Goal: Information Seeking & Learning: Learn about a topic

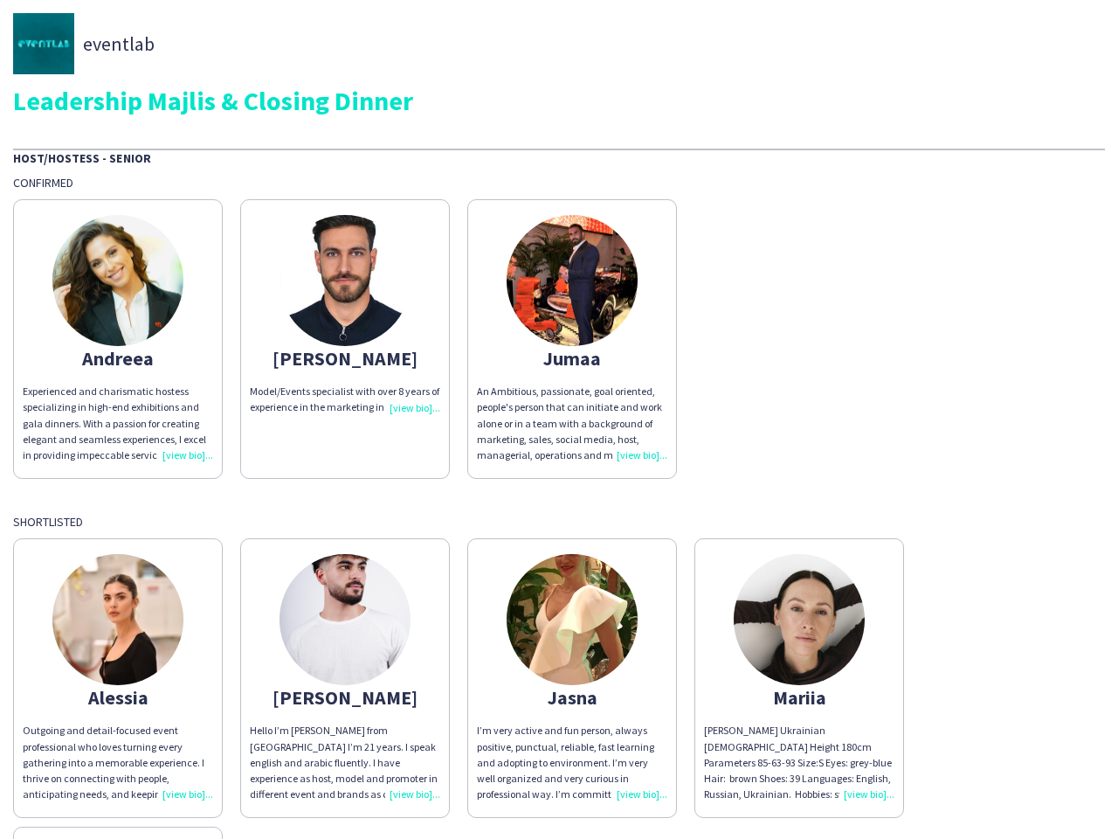
click at [559, 419] on div "An Ambitious, passionate, goal oriented, people's person that can initiate and …" at bounding box center [572, 422] width 190 height 79
click at [118, 339] on img at bounding box center [117, 280] width 131 height 131
click at [345, 339] on img at bounding box center [345, 280] width 131 height 131
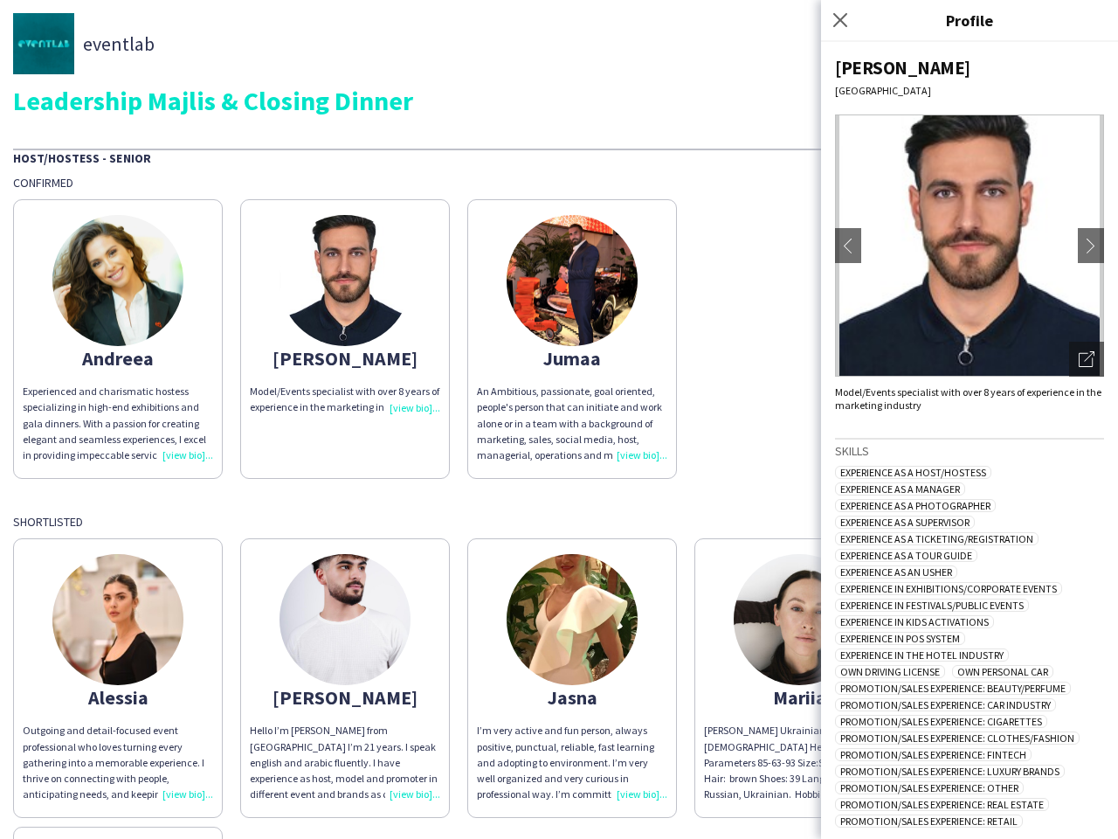
click at [572, 339] on img at bounding box center [572, 280] width 131 height 131
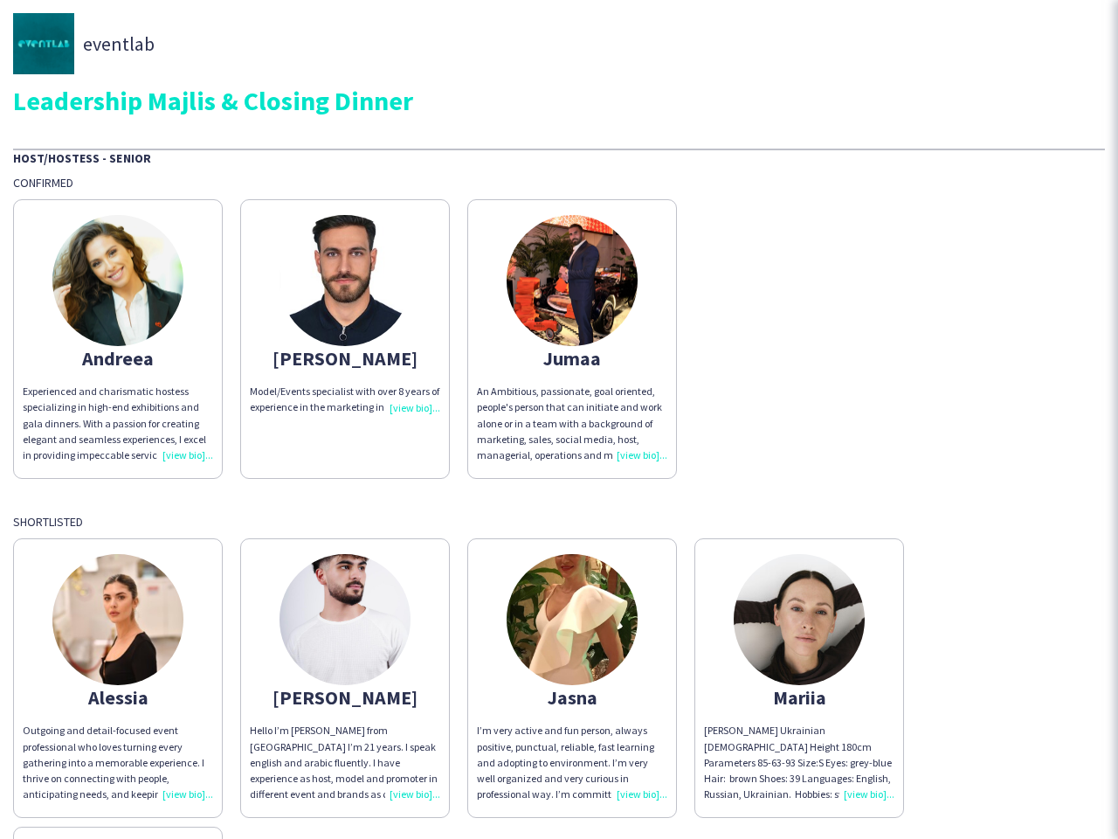
click at [118, 678] on img at bounding box center [117, 619] width 131 height 131
click at [345, 678] on img at bounding box center [345, 619] width 131 height 131
click at [572, 678] on img at bounding box center [572, 619] width 131 height 131
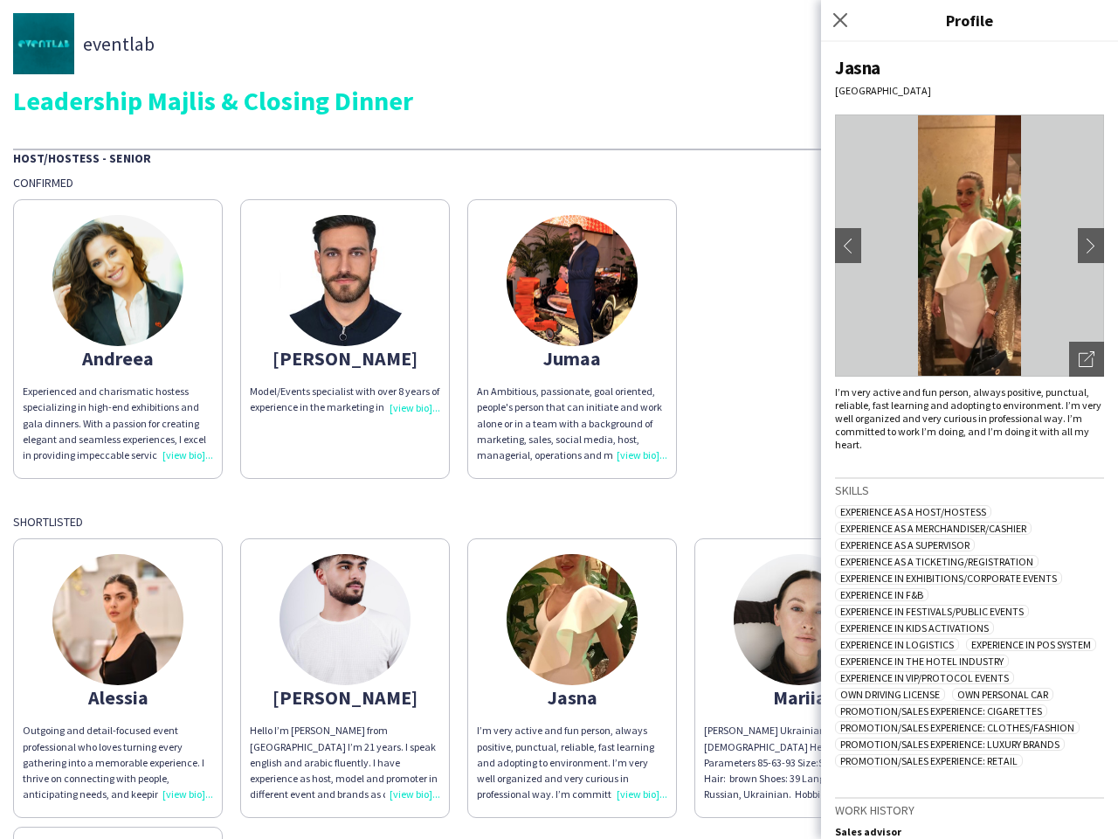
click at [799, 678] on img at bounding box center [799, 619] width 131 height 131
